Goal: Task Accomplishment & Management: Complete application form

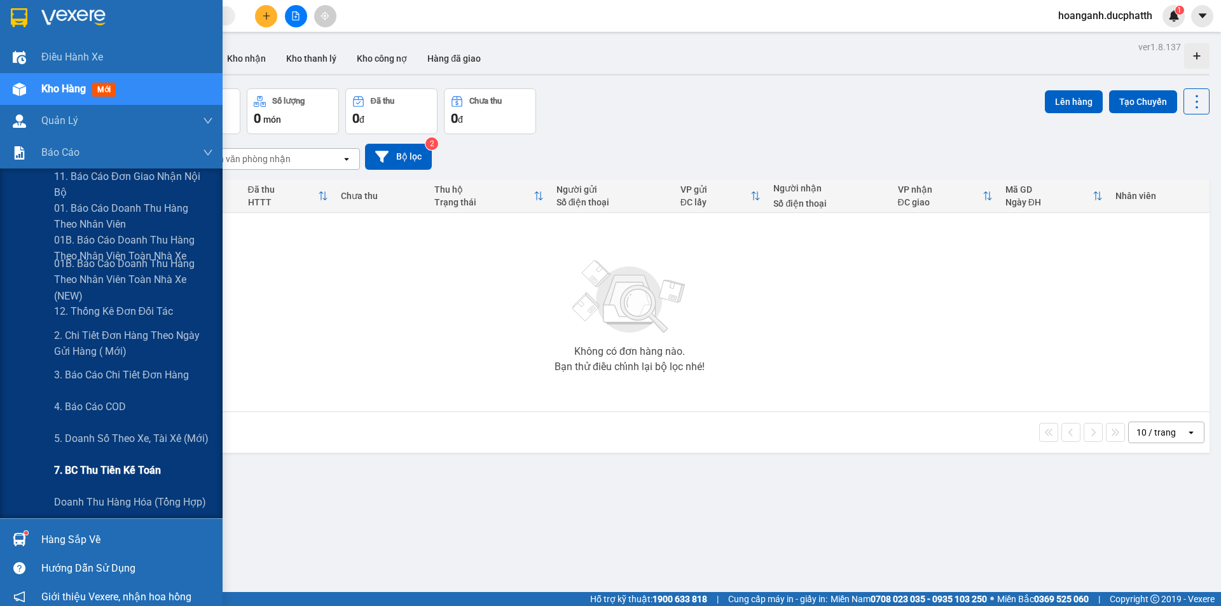
click at [90, 470] on span "7. BC thu tiền kế toán" at bounding box center [107, 470] width 107 height 16
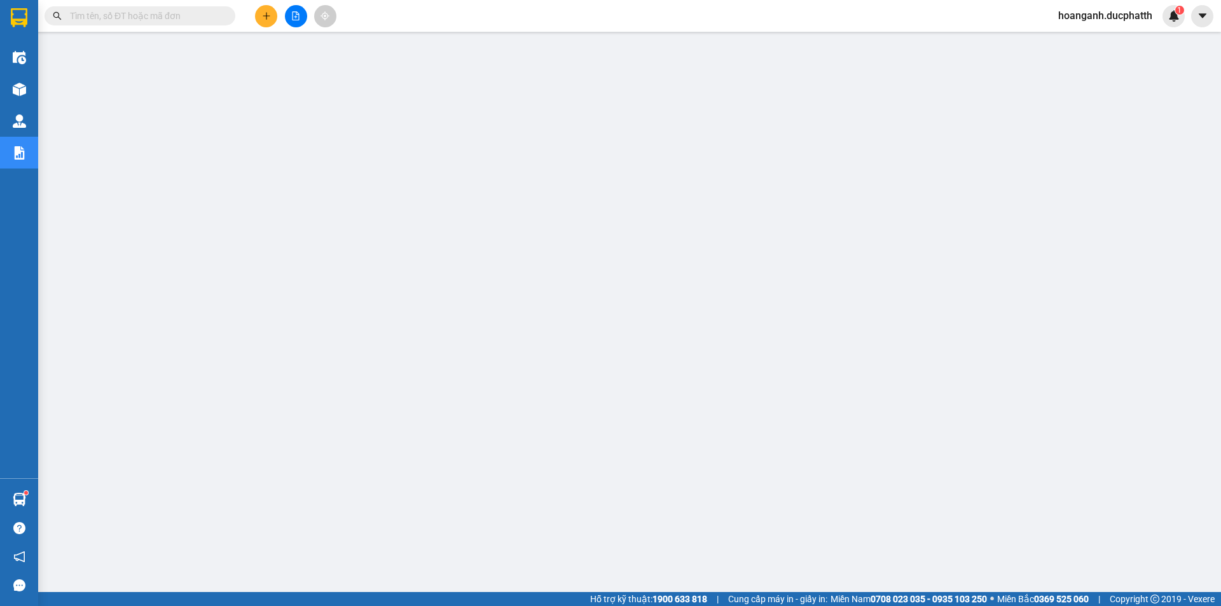
click at [142, 13] on input "text" at bounding box center [145, 16] width 150 height 14
paste input "PT1108250042"
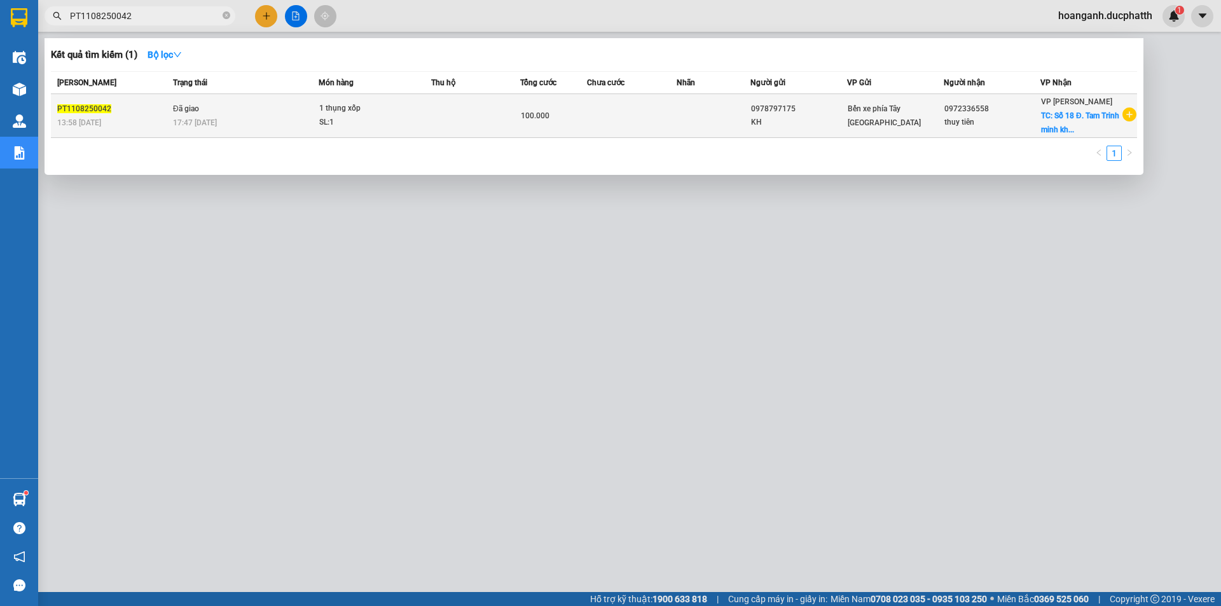
type input "PT1108250042"
click at [207, 125] on span "17:47 [DATE]" at bounding box center [195, 122] width 44 height 9
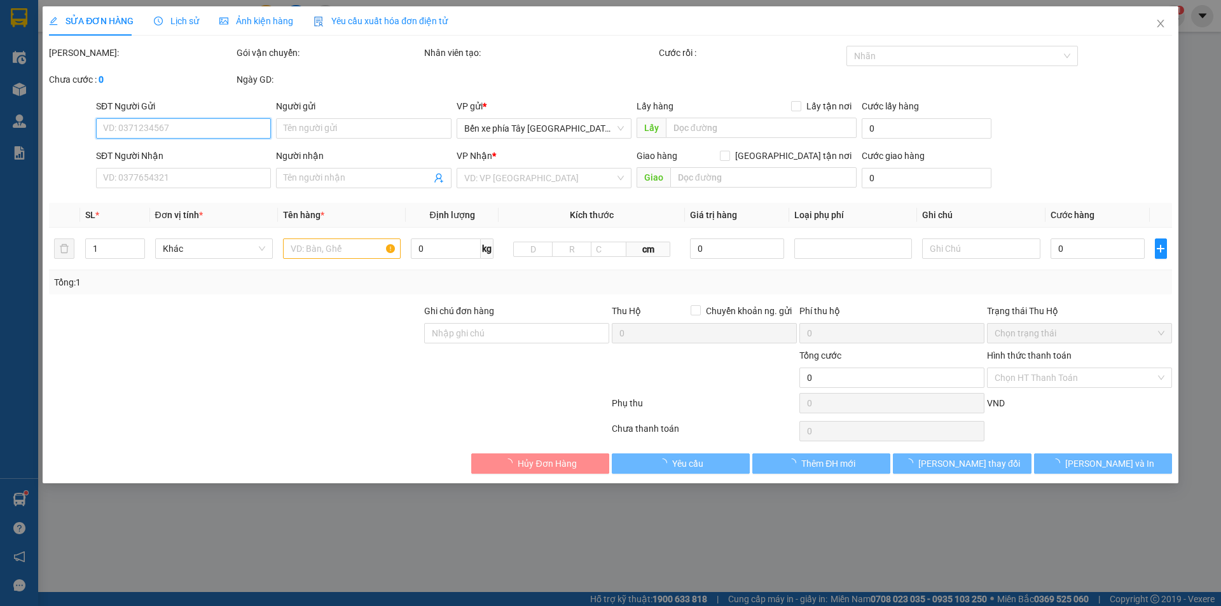
type input "0978797175"
type input "KH"
type input "0972336558"
type input "thuy tiên"
checkbox input "true"
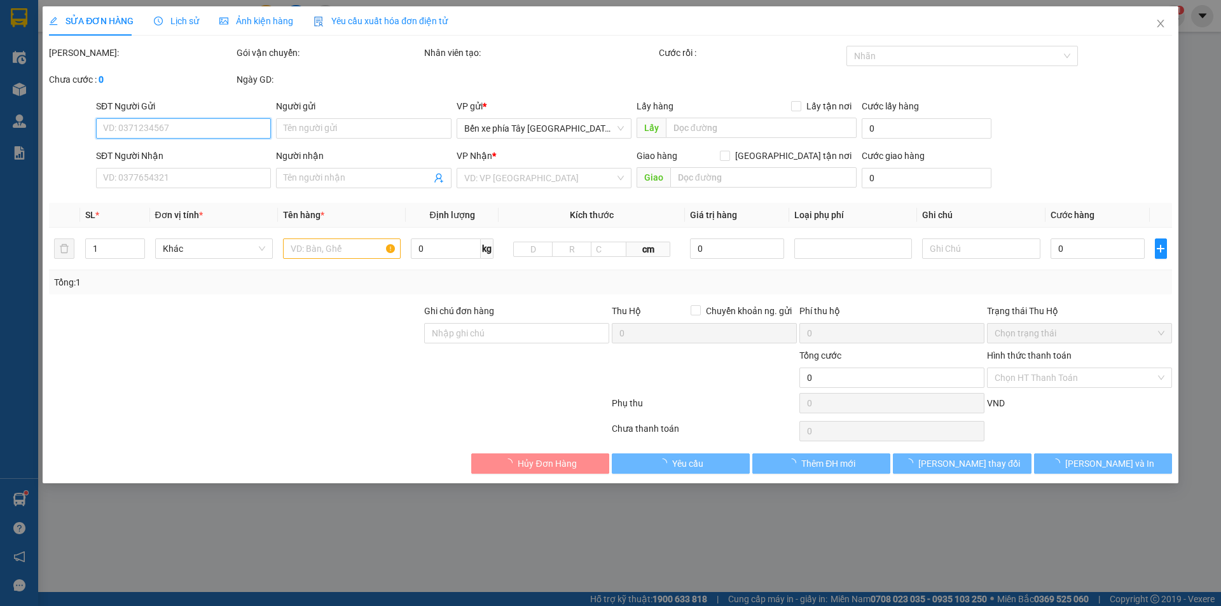
type input "Số 18 Đ. Tam Trinh minh khai"
type input "40.000"
type input "100.000"
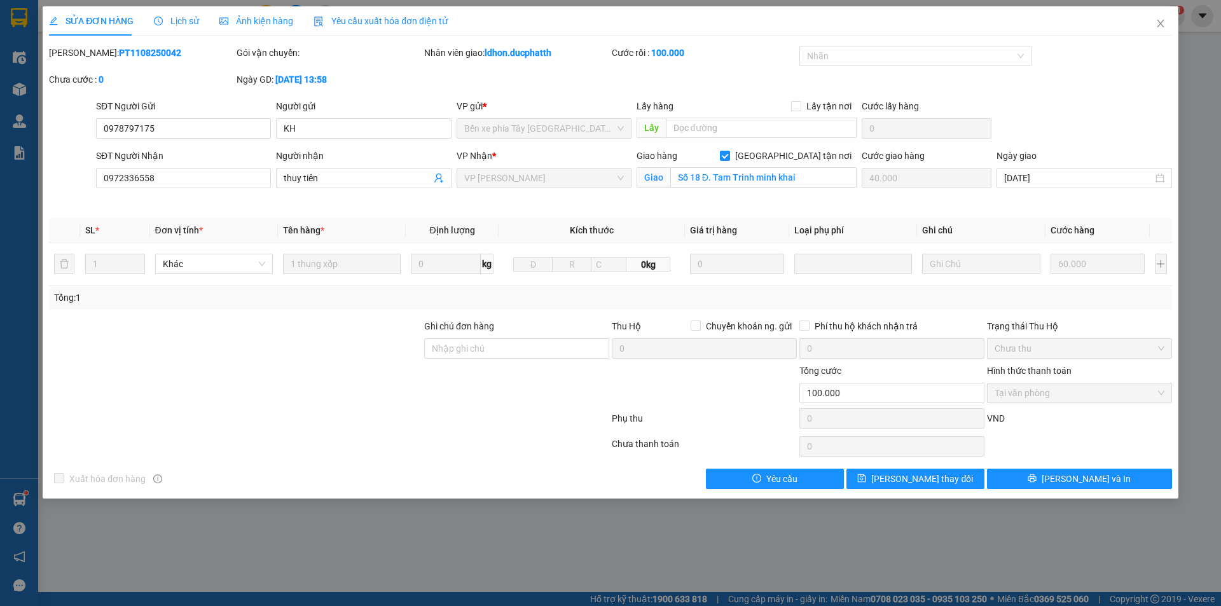
click at [176, 20] on span "Lịch sử" at bounding box center [176, 21] width 45 height 10
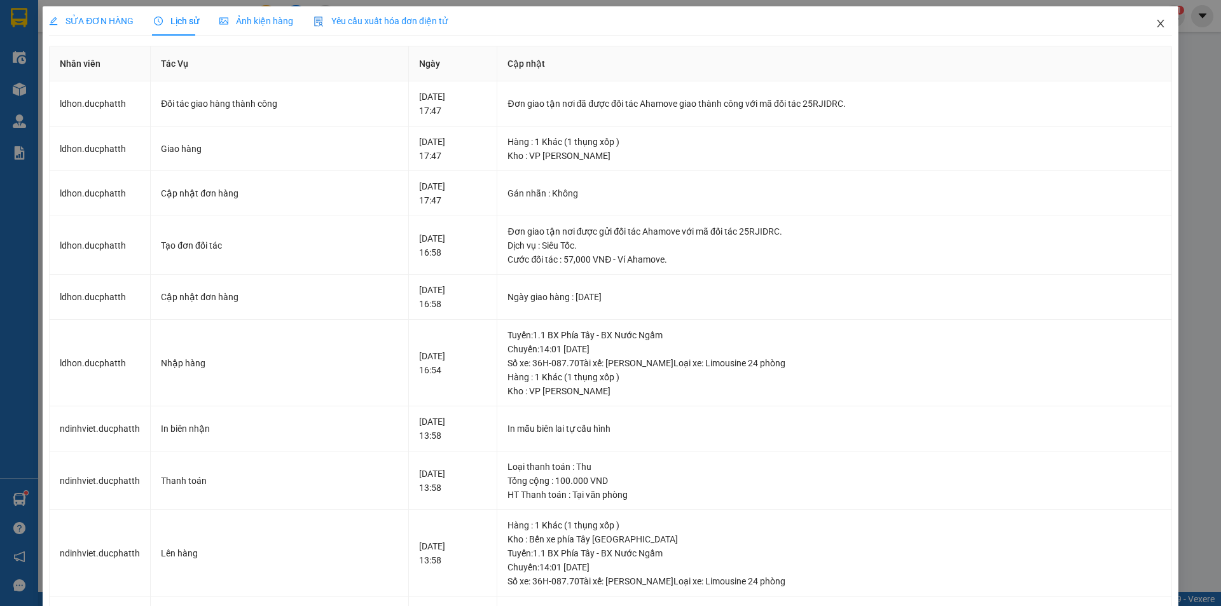
click at [1155, 23] on icon "close" at bounding box center [1160, 23] width 10 height 10
